Goal: Task Accomplishment & Management: Use online tool/utility

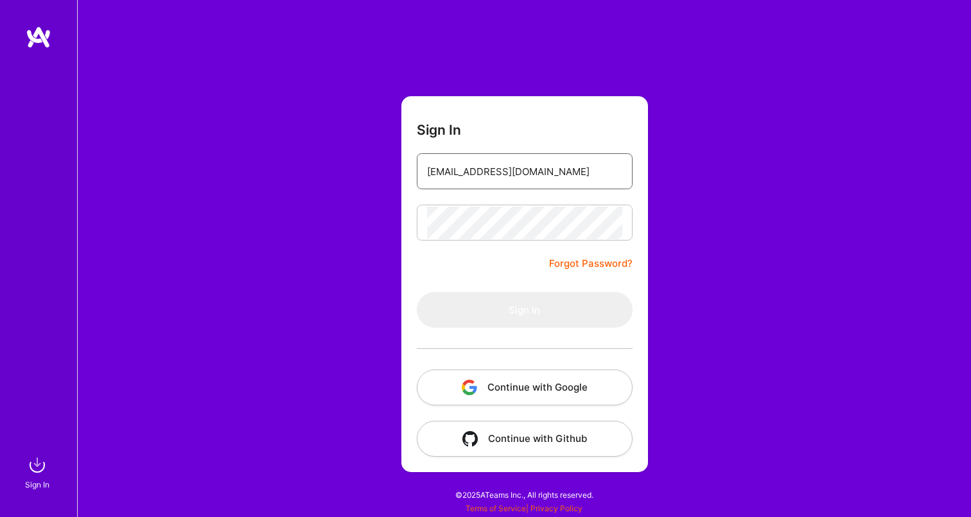
type input "[EMAIL_ADDRESS][DOMAIN_NAME]"
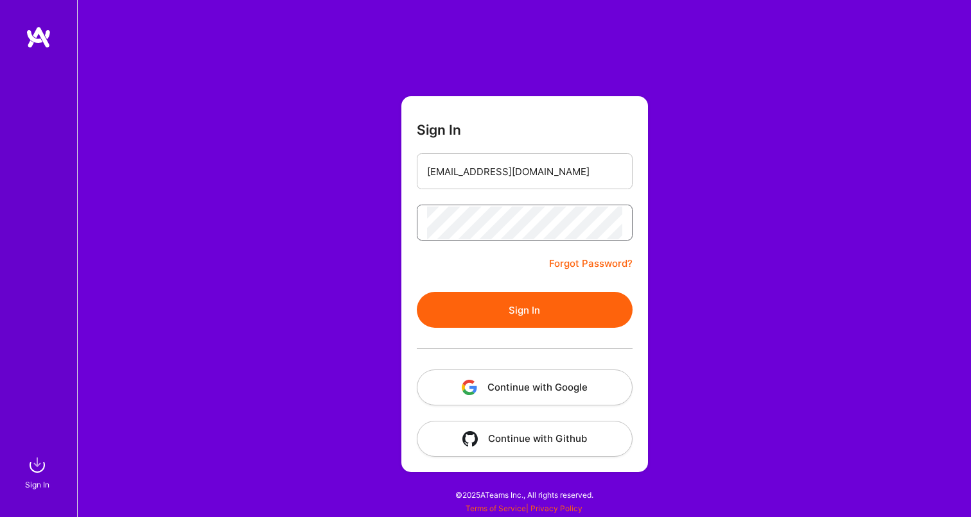
click at [524, 310] on button "Sign In" at bounding box center [525, 310] width 216 height 36
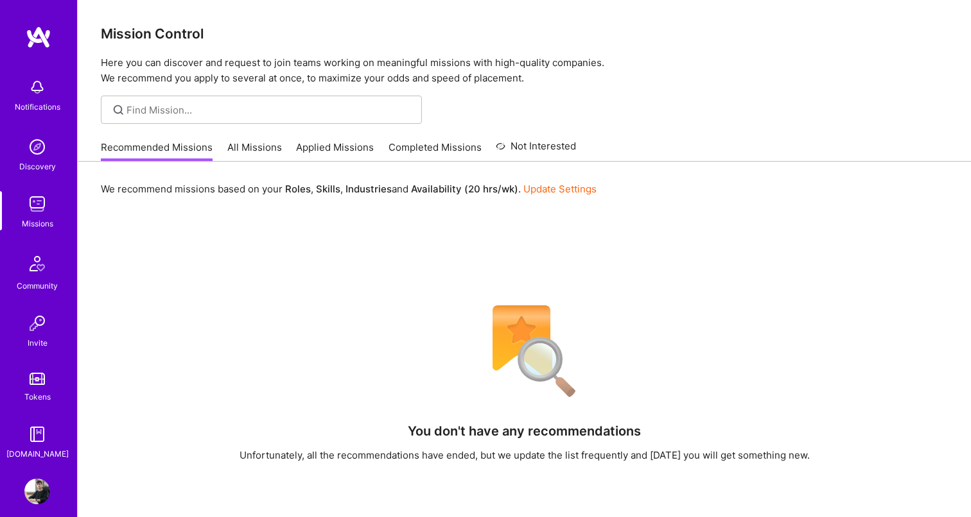
click at [241, 144] on link "All Missions" at bounding box center [254, 151] width 55 height 21
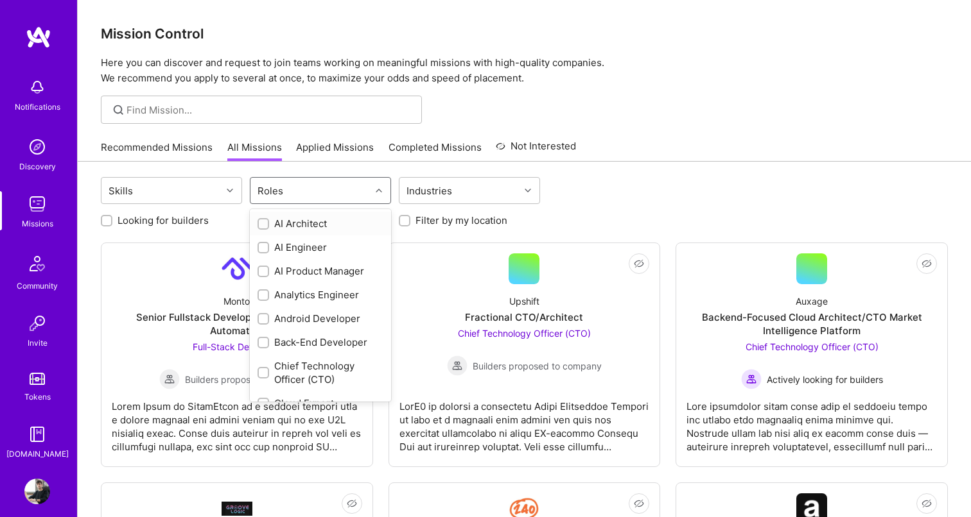
click at [369, 193] on div "Roles" at bounding box center [310, 191] width 120 height 26
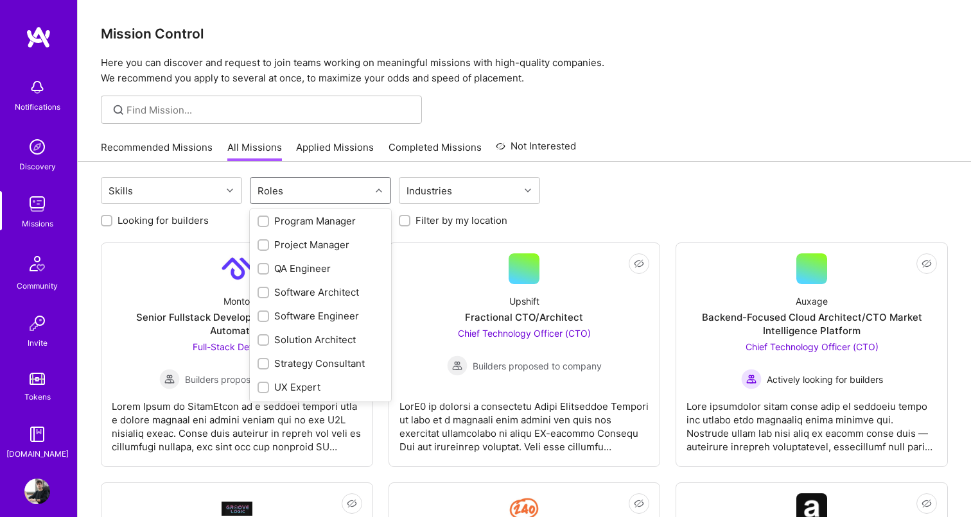
scroll to position [637, 0]
click at [307, 383] on div "UX Expert" at bounding box center [320, 387] width 126 height 13
checkbox input "true"
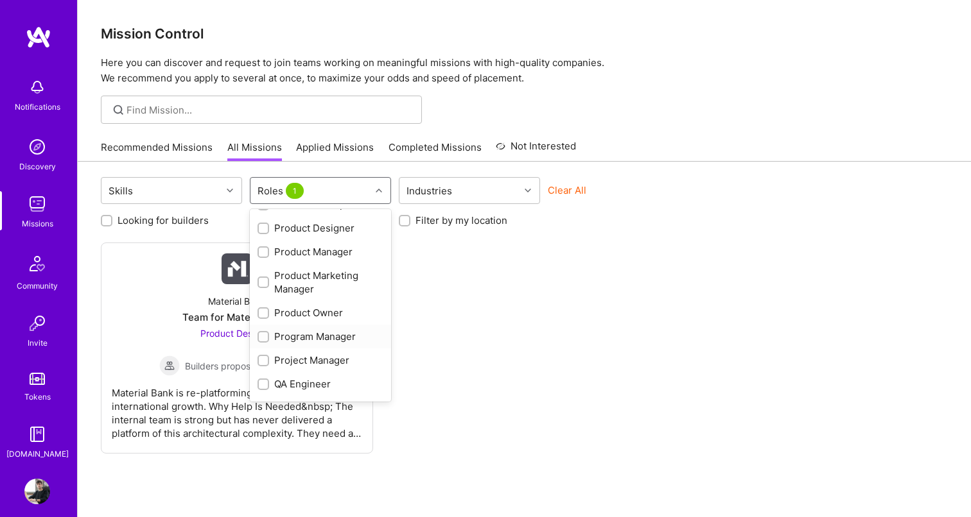
scroll to position [519, 0]
click at [334, 236] on div "Product Designer" at bounding box center [320, 229] width 126 height 13
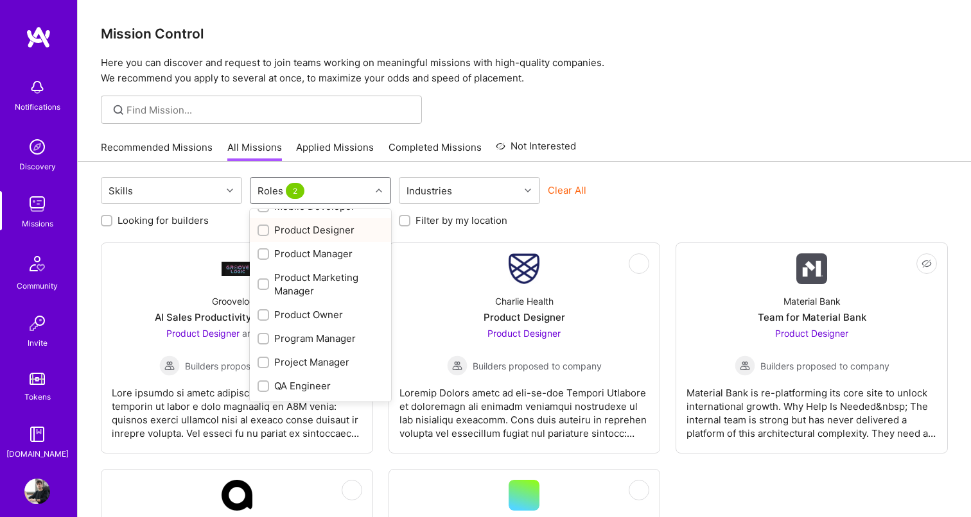
checkbox input "true"
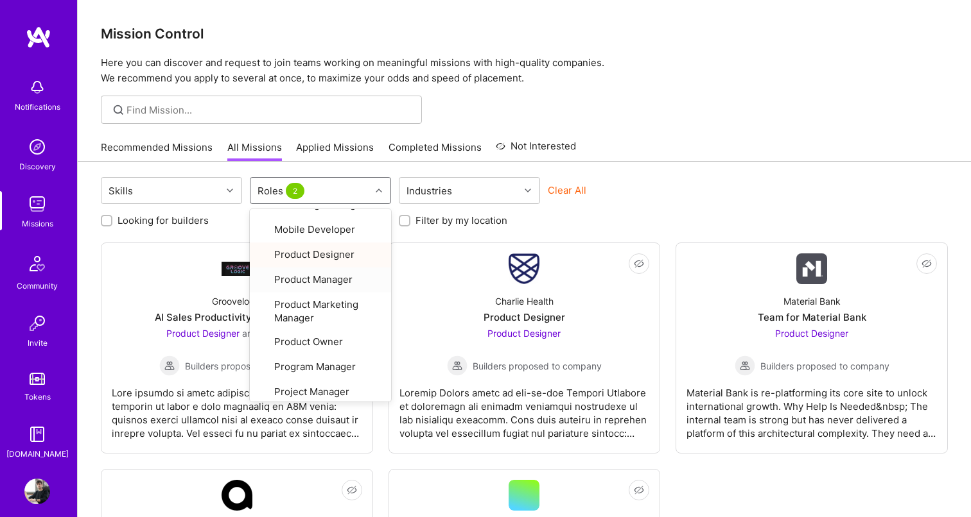
click at [607, 221] on div "Looking for builders Filter by my availability Filter by my location" at bounding box center [524, 217] width 847 height 20
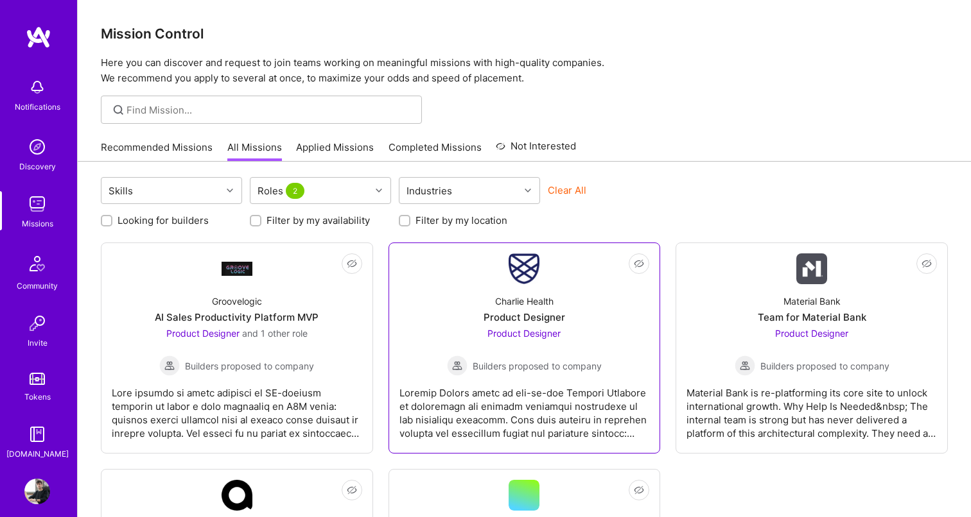
scroll to position [0, 0]
